Goal: Navigation & Orientation: Find specific page/section

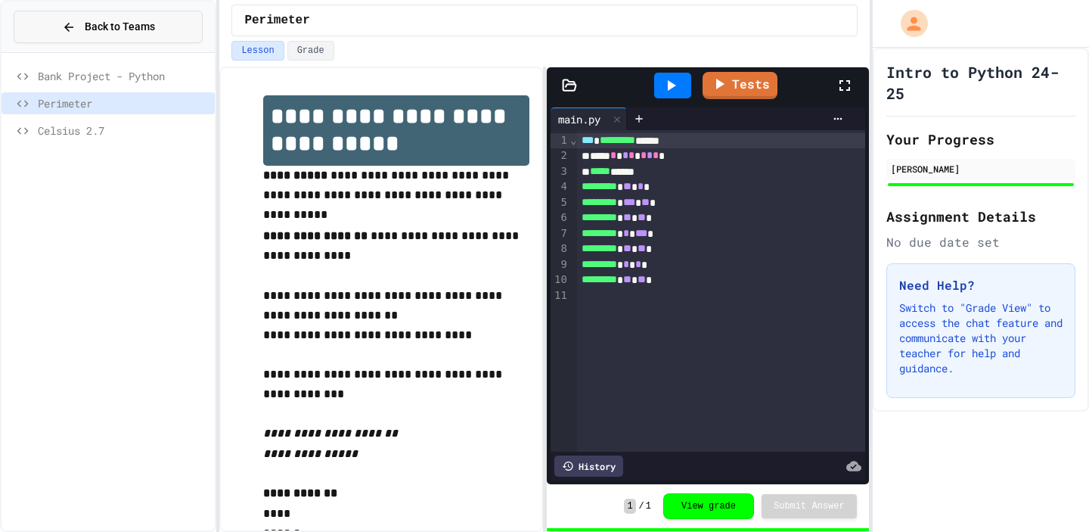
click at [135, 34] on span "Back to Teams" at bounding box center [120, 27] width 70 height 16
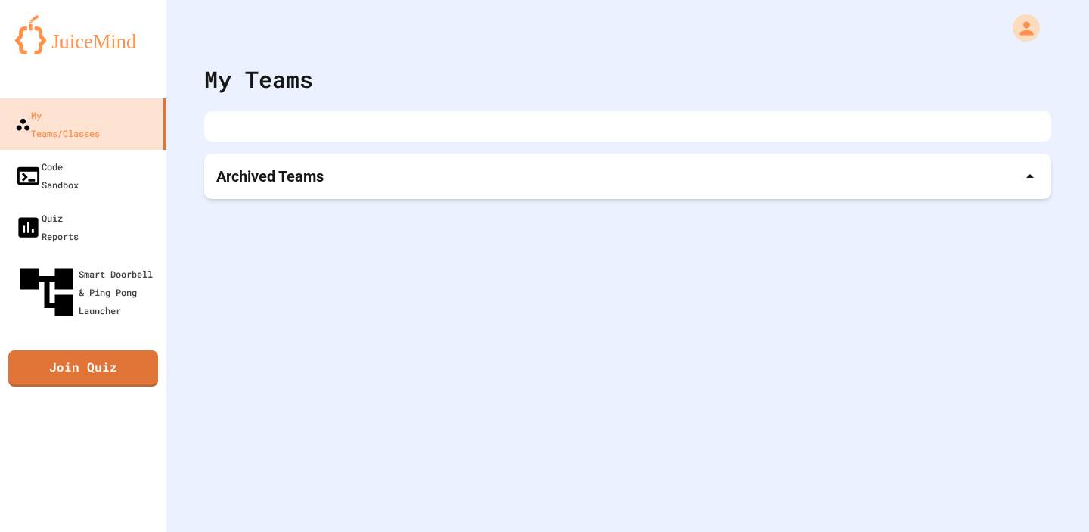
click at [267, 138] on div at bounding box center [627, 126] width 847 height 30
click at [267, 143] on div "My Teams Archived Teams" at bounding box center [627, 266] width 923 height 532
click at [1038, 36] on div "My Account" at bounding box center [1028, 28] width 36 height 36
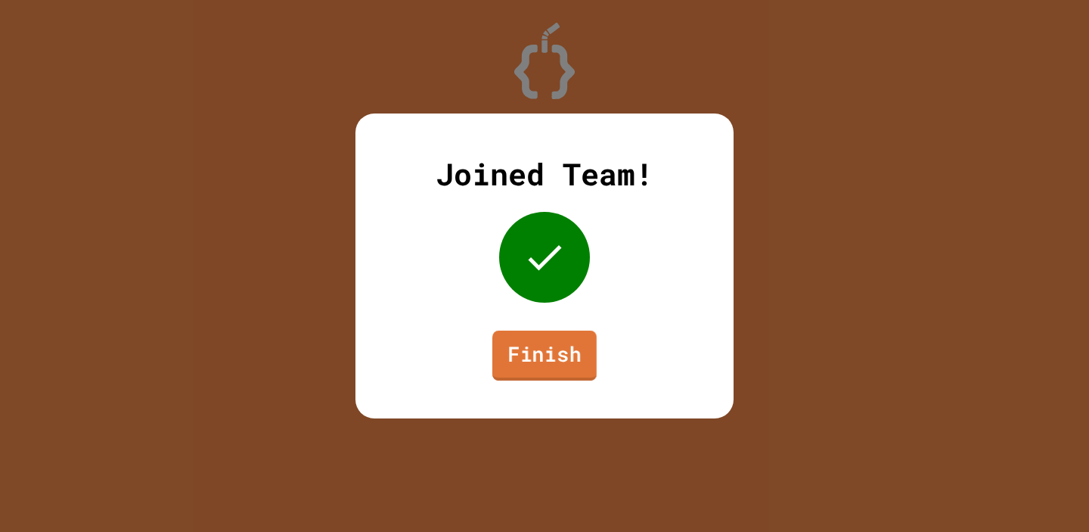
click at [535, 349] on link "Finish" at bounding box center [544, 356] width 104 height 50
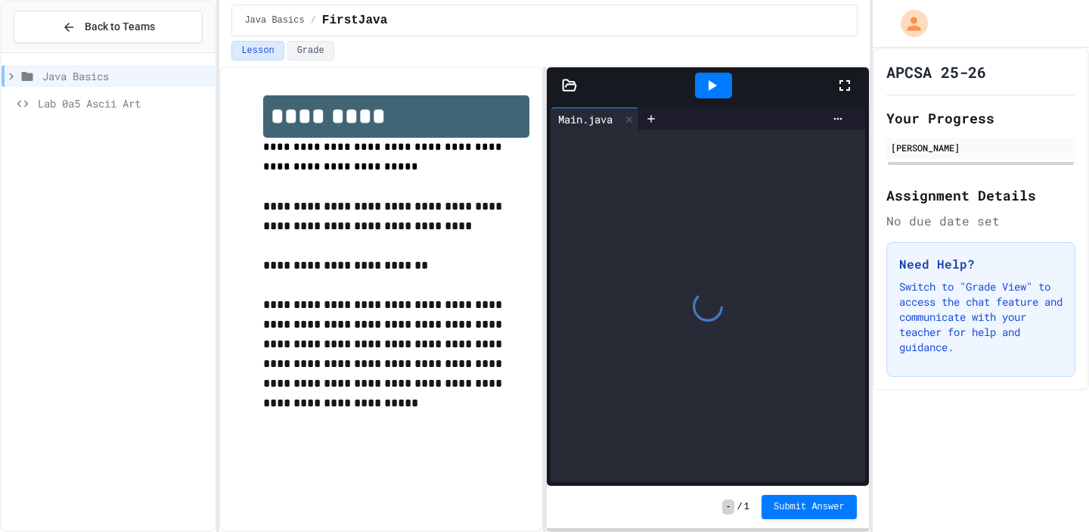
click at [599, 207] on div at bounding box center [708, 306] width 315 height 352
